Goal: Use online tool/utility: Utilize a website feature to perform a specific function

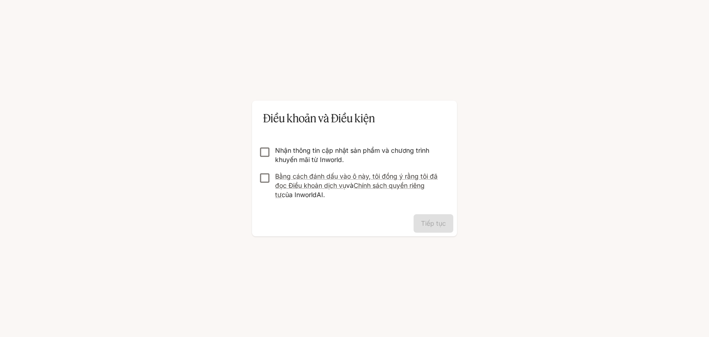
click at [333, 158] on font "Nhận thông tin cập nhật sản phẩm và chương trình khuyến mãi từ Inworld." at bounding box center [352, 154] width 154 height 17
click at [321, 183] on font "Bằng cách đánh dấu vào ô này, tôi đồng ý rằng tôi đã đọc Điều khoản dịch vụ" at bounding box center [356, 180] width 162 height 17
click at [431, 217] on font "Tiếp tục" at bounding box center [433, 223] width 25 height 12
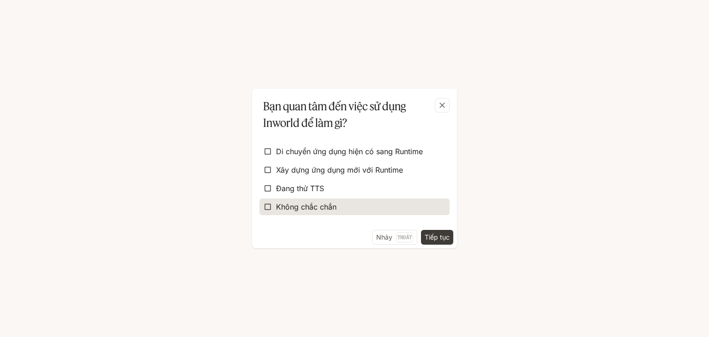
click at [357, 207] on label "Không chắc chắn" at bounding box center [354, 206] width 190 height 17
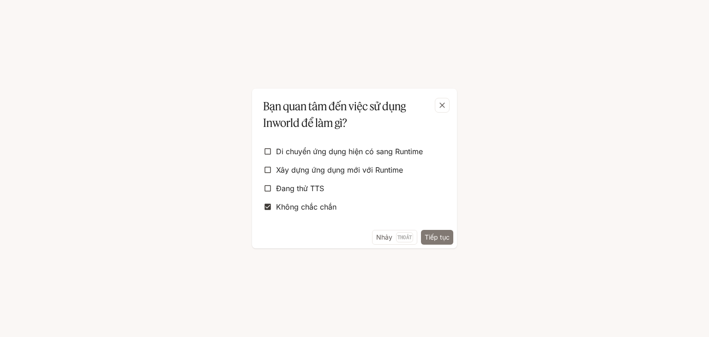
click at [437, 233] on font "Tiếp tục" at bounding box center [436, 237] width 25 height 8
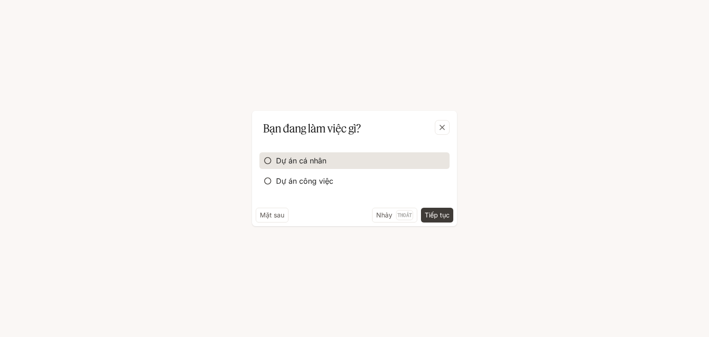
click at [300, 160] on font "Dự án cá nhân" at bounding box center [301, 160] width 50 height 9
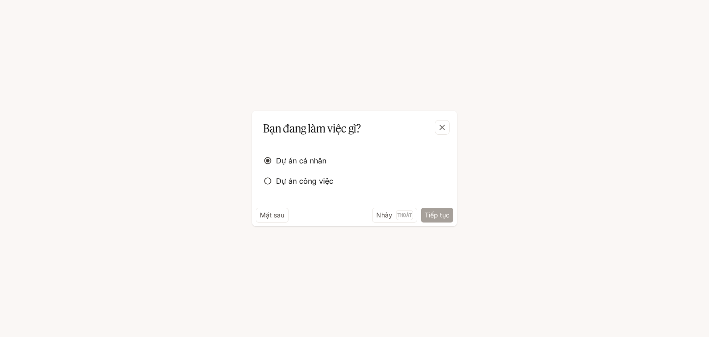
click at [442, 214] on font "Tiếp tục" at bounding box center [436, 215] width 25 height 8
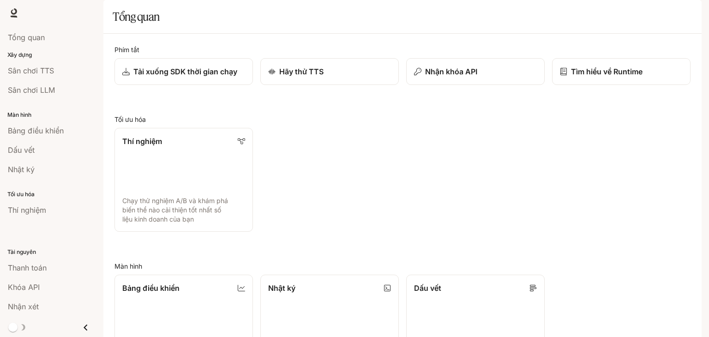
click at [18, 53] on font "Xây dựng" at bounding box center [19, 54] width 24 height 7
click at [27, 71] on font "Sân chơi TTS" at bounding box center [31, 70] width 46 height 9
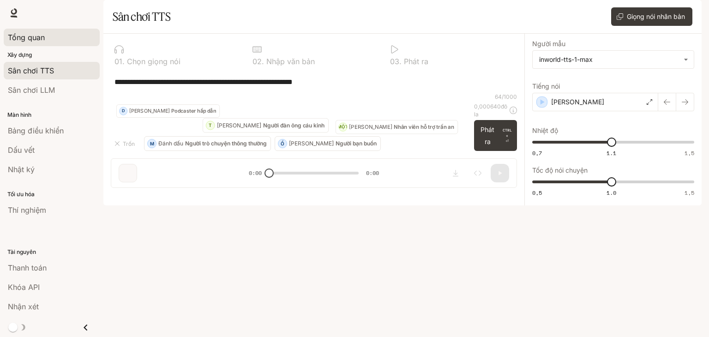
click at [31, 36] on font "Tổng quan" at bounding box center [26, 37] width 37 height 9
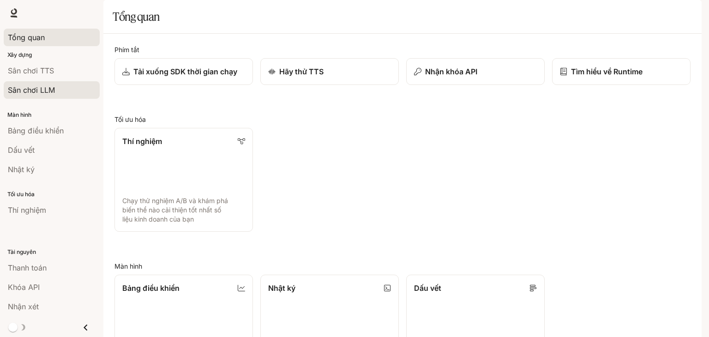
click at [34, 88] on font "Sân chơi LLM" at bounding box center [31, 89] width 47 height 9
